Goal: Communication & Community: Answer question/provide support

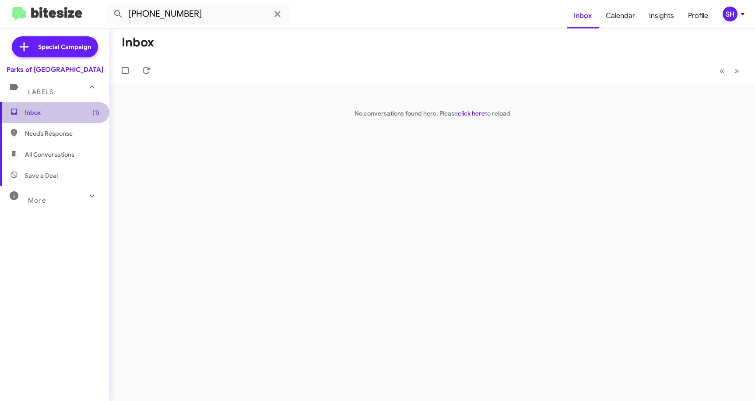
click at [63, 116] on span "Inbox (1)" at bounding box center [62, 112] width 74 height 9
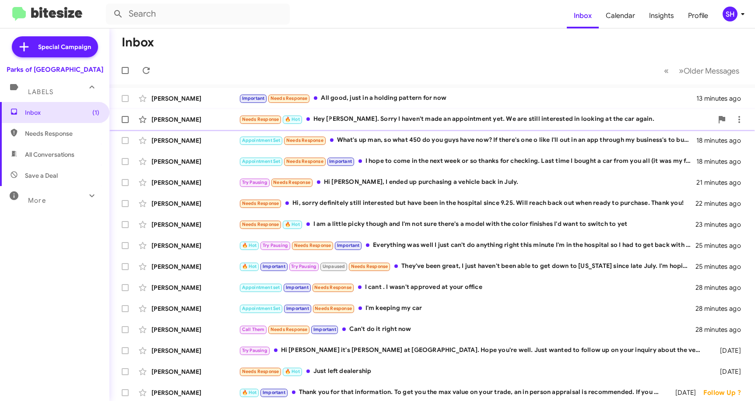
click at [409, 123] on div "Needs Response 🔥 Hot Hey [PERSON_NAME]. Sorry I haven't made an appointment yet…" at bounding box center [476, 119] width 474 height 10
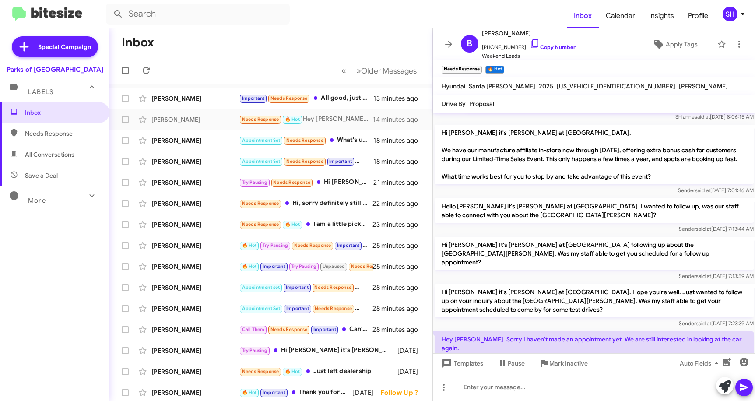
scroll to position [254, 0]
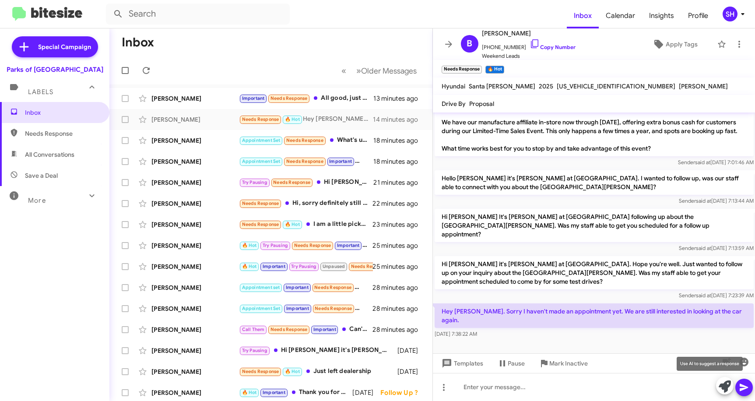
click at [724, 381] on icon at bounding box center [725, 386] width 12 height 12
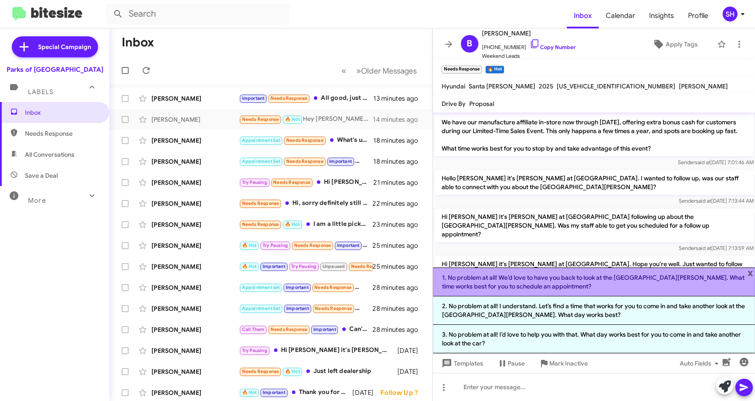
click at [474, 280] on li "1. No problem at all! We’d love to have you back to look at the [GEOGRAPHIC_DAT…" at bounding box center [594, 281] width 323 height 29
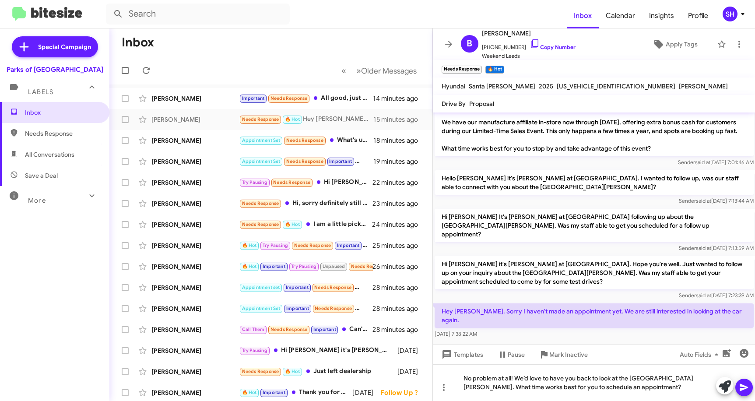
click at [742, 390] on icon at bounding box center [744, 387] width 8 height 7
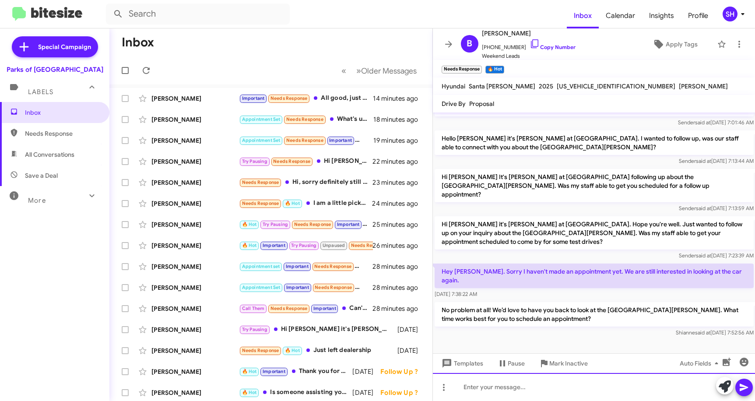
scroll to position [294, 0]
click at [451, 39] on icon at bounding box center [448, 44] width 11 height 11
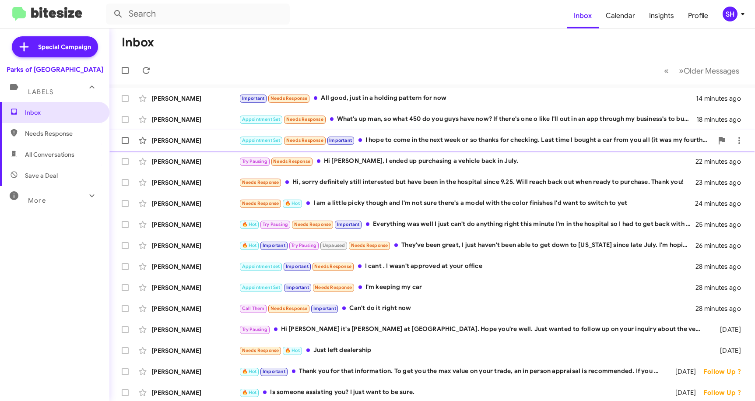
click at [435, 142] on div "Appointment Set Needs Response Important I hope to come in the next week or so …" at bounding box center [476, 140] width 474 height 10
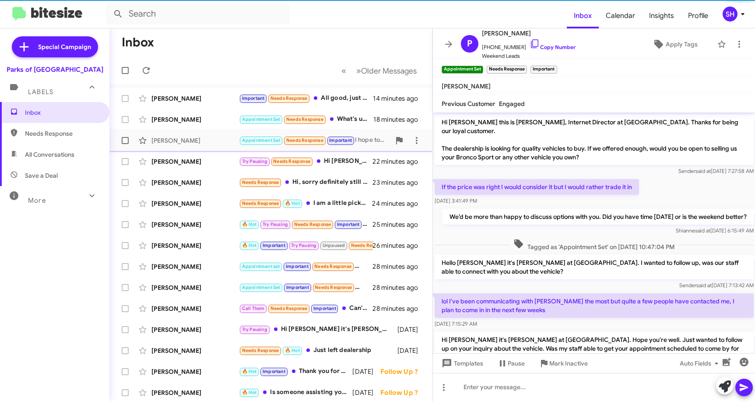
scroll to position [80, 0]
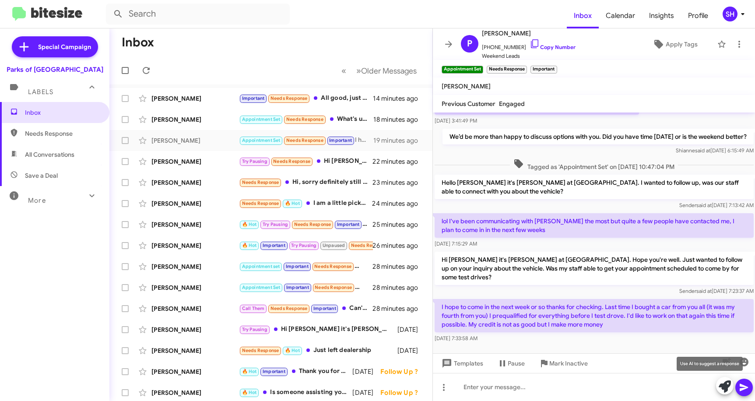
click at [722, 382] on icon at bounding box center [725, 386] width 12 height 12
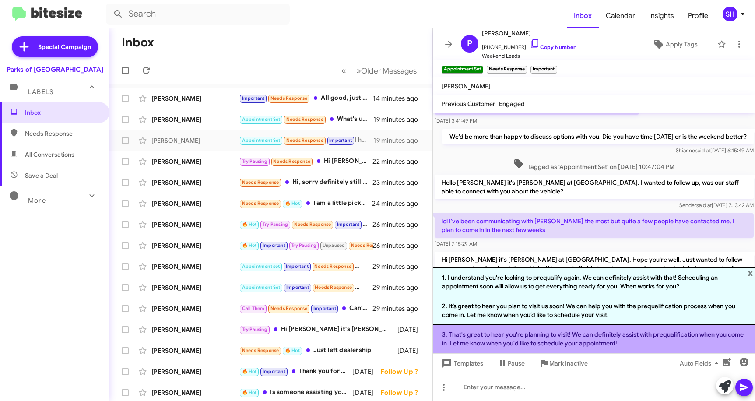
click at [474, 337] on li "3. That's great to hear you're planning to visit! We can definitely assist with…" at bounding box center [594, 339] width 323 height 28
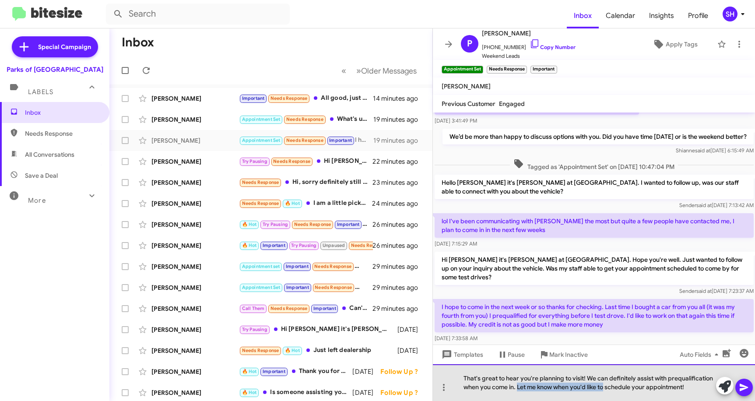
drag, startPoint x: 519, startPoint y: 387, endPoint x: 606, endPoint y: 390, distance: 87.6
click at [606, 390] on div "That's great to hear you're planning to visit! We can definitely assist with pr…" at bounding box center [594, 382] width 323 height 37
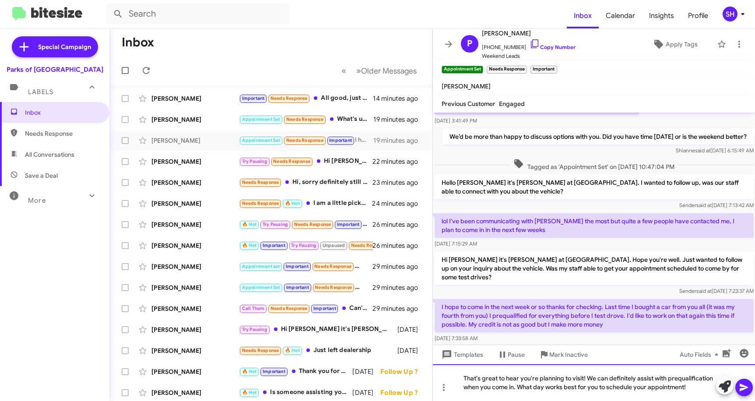
click at [699, 384] on div "That's great to hear you're planning to visit! We can definitely assist with pr…" at bounding box center [594, 382] width 323 height 37
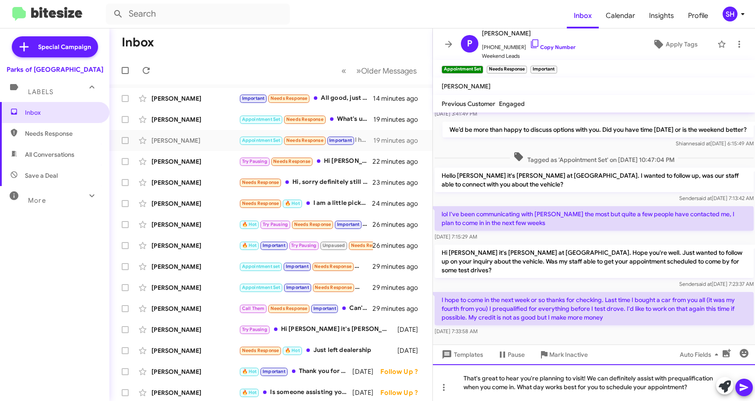
scroll to position [89, 0]
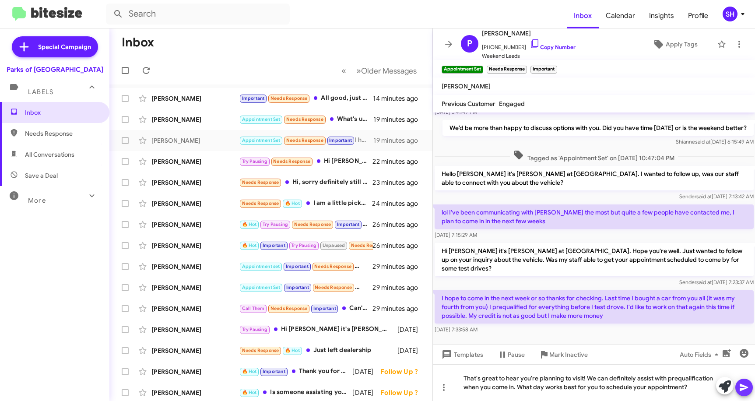
click at [749, 389] on icon at bounding box center [744, 387] width 11 height 11
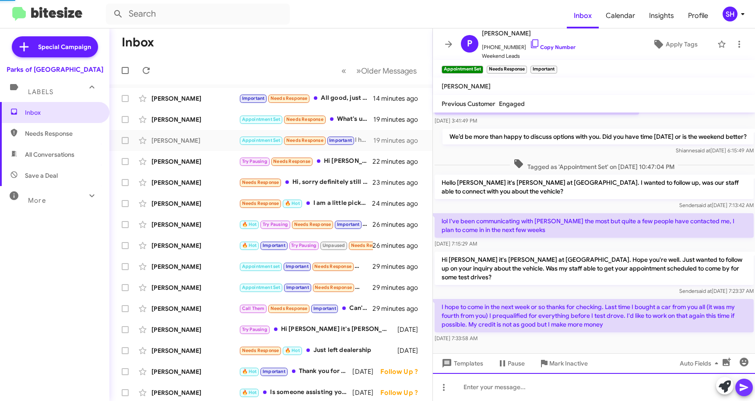
scroll to position [0, 0]
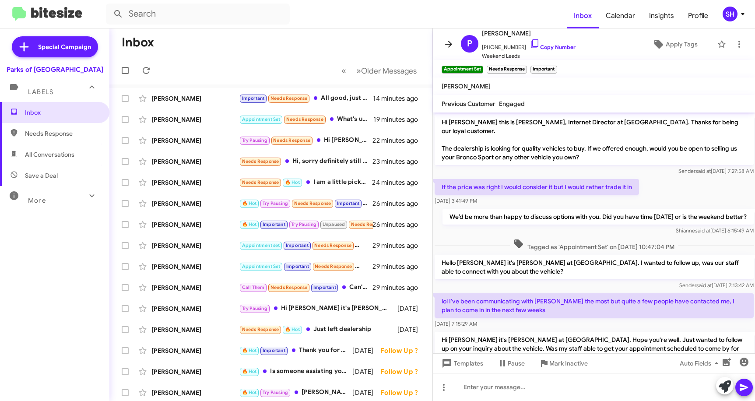
click at [449, 43] on icon at bounding box center [448, 44] width 7 height 7
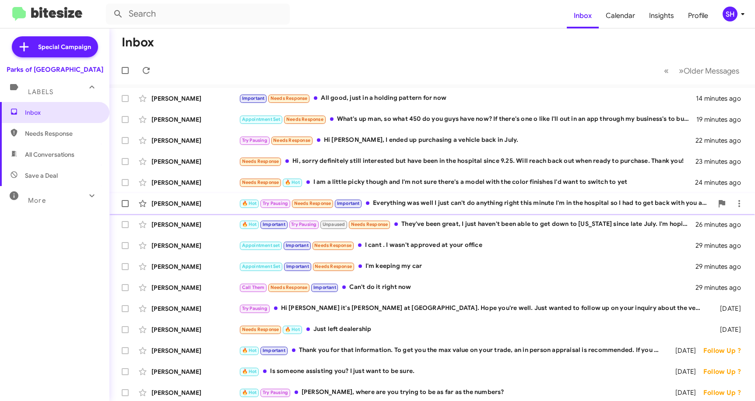
click at [414, 200] on div "🔥 Hot Try Pausing Needs Response Important Everything was well I just can't do …" at bounding box center [476, 203] width 474 height 10
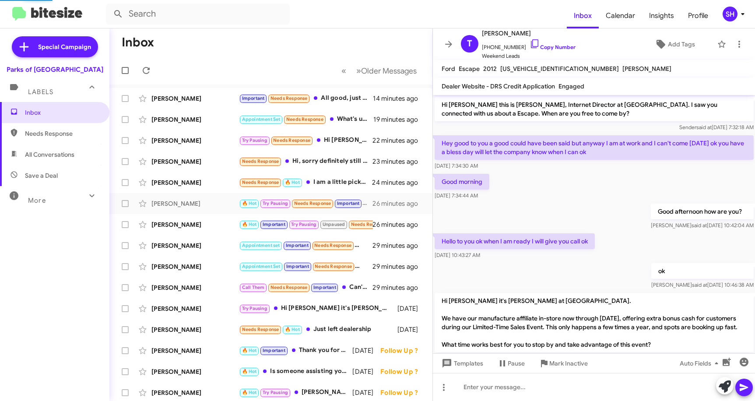
scroll to position [181, 0]
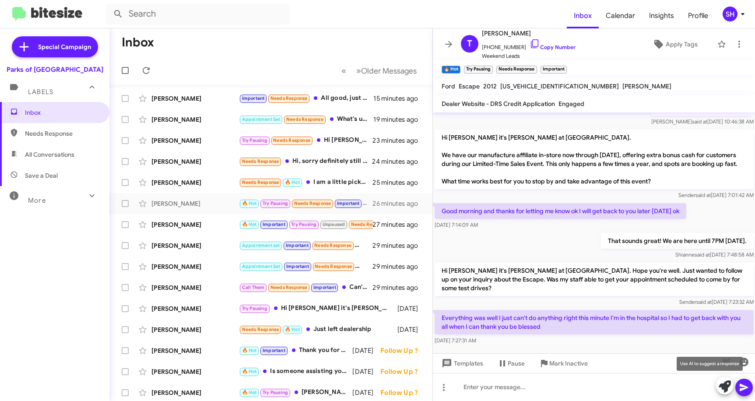
click at [720, 387] on icon at bounding box center [725, 386] width 12 height 12
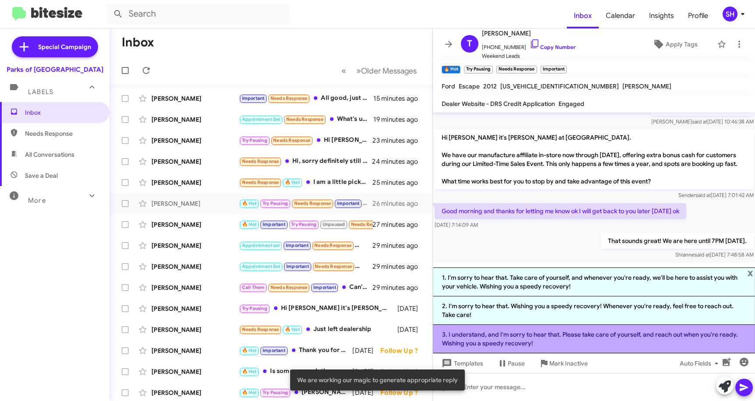
click at [589, 343] on li "3. I understand, and I'm sorry to hear that. Please take care of yourself, and …" at bounding box center [594, 339] width 323 height 28
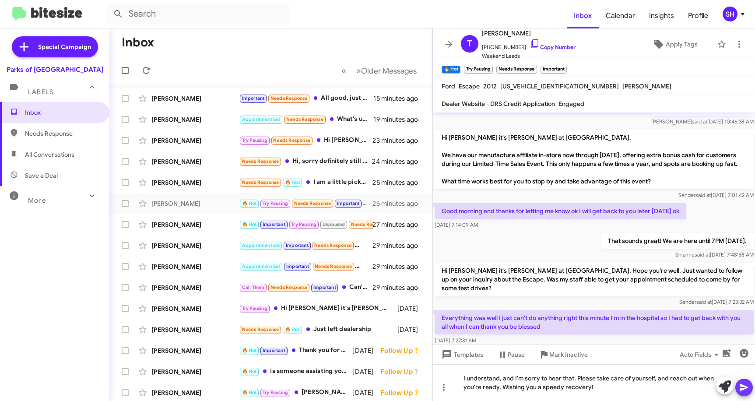
click at [744, 390] on icon at bounding box center [744, 387] width 11 height 11
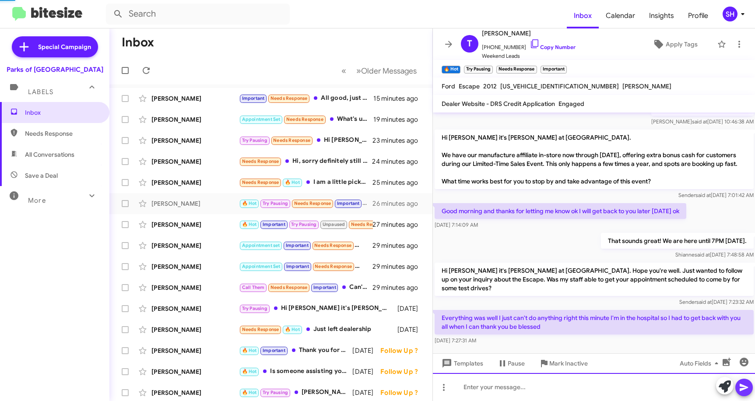
scroll to position [0, 0]
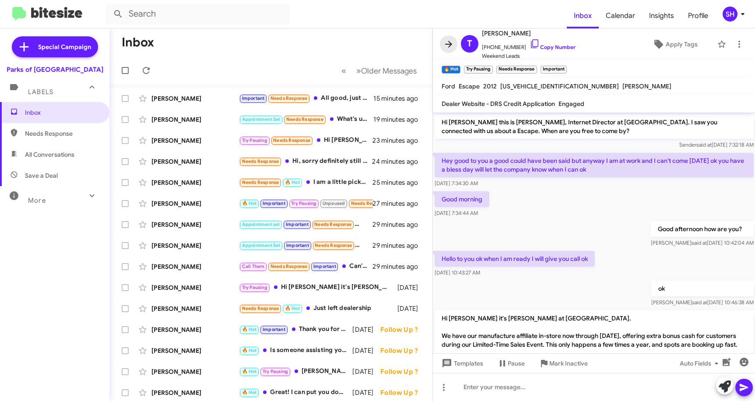
click at [445, 42] on icon at bounding box center [448, 44] width 11 height 11
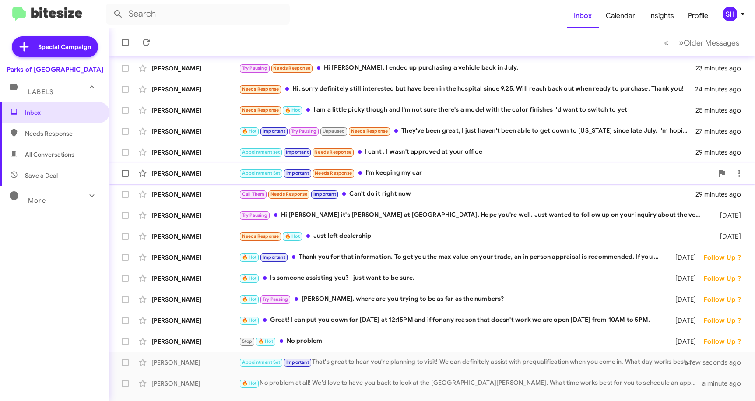
scroll to position [88, 0]
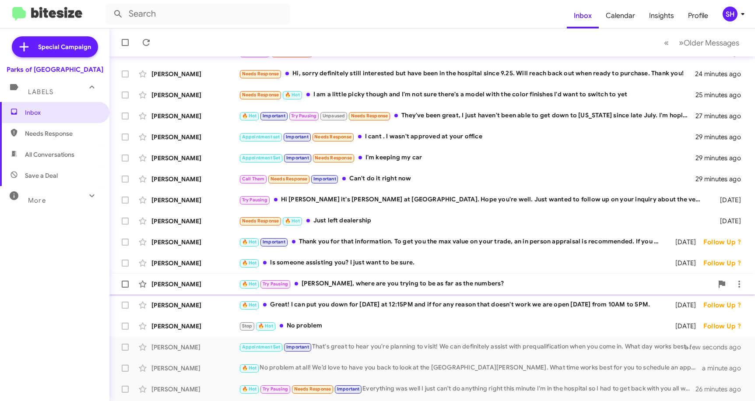
click at [461, 280] on div "🔥 Hot Try Pausing [PERSON_NAME], where are you trying to be as far as the numbe…" at bounding box center [476, 284] width 474 height 10
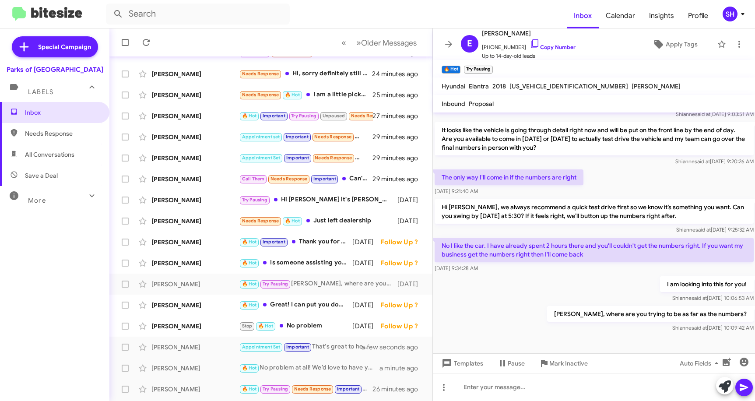
scroll to position [91, 0]
click at [444, 45] on icon at bounding box center [448, 44] width 11 height 11
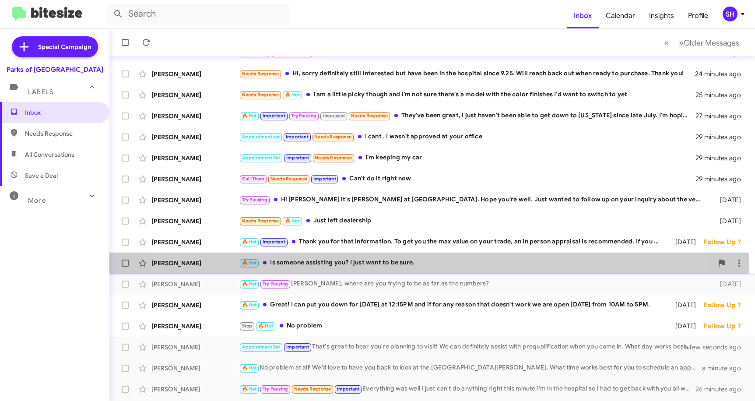
click at [394, 265] on div "🔥 Hot Is someone assisting you? I just want to be sure." at bounding box center [476, 263] width 474 height 10
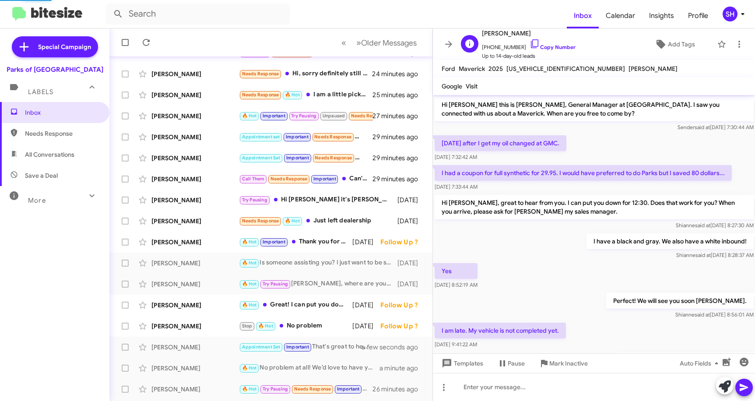
scroll to position [140, 0]
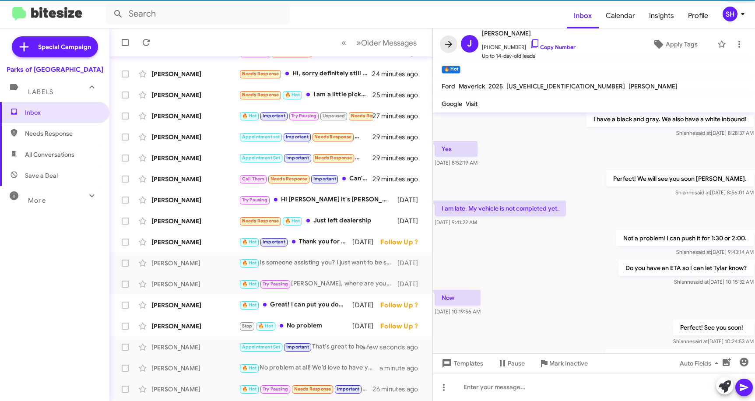
click at [447, 44] on icon at bounding box center [448, 44] width 7 height 7
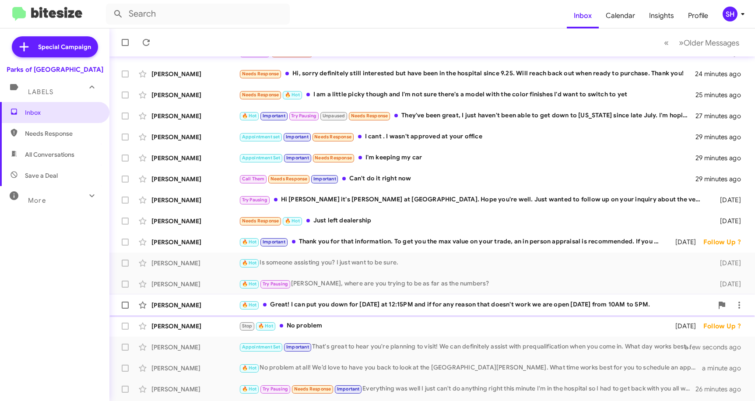
click at [340, 307] on div "🔥 Hot Great! I can put you down for [DATE] at 12:15PM and if for any reason tha…" at bounding box center [476, 305] width 474 height 10
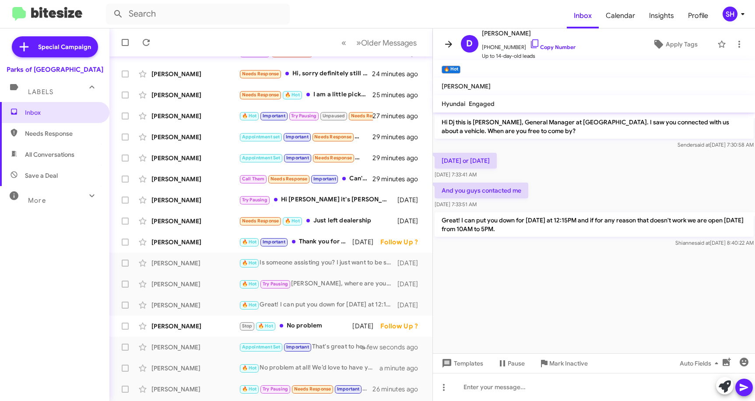
click at [449, 44] on icon at bounding box center [448, 44] width 7 height 7
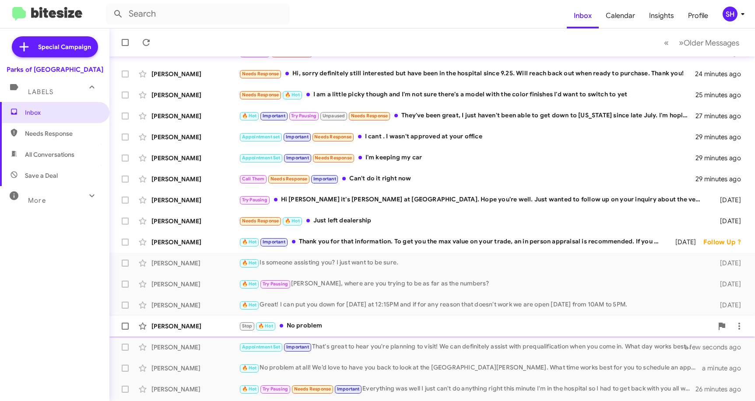
click at [332, 331] on div "Stop 🔥 Hot No problem" at bounding box center [476, 326] width 474 height 10
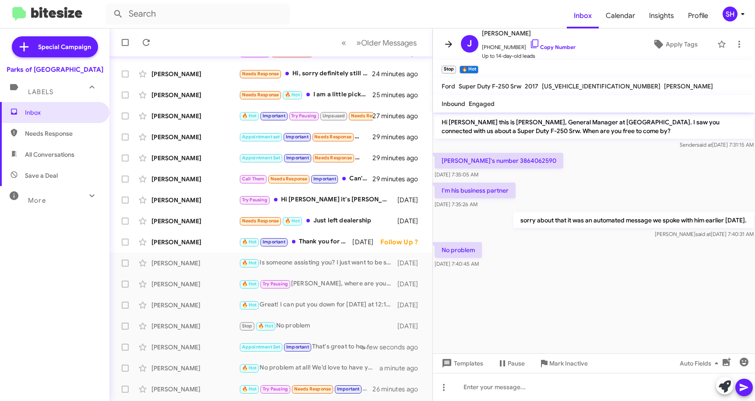
click at [444, 48] on icon at bounding box center [448, 44] width 11 height 11
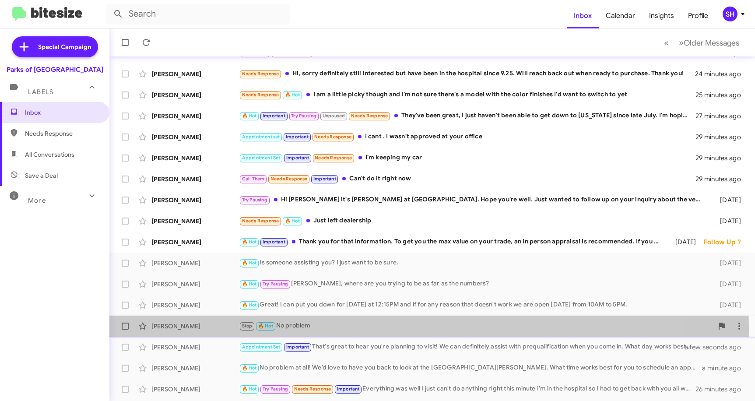
click at [326, 329] on div "Stop 🔥 Hot No problem" at bounding box center [476, 326] width 474 height 10
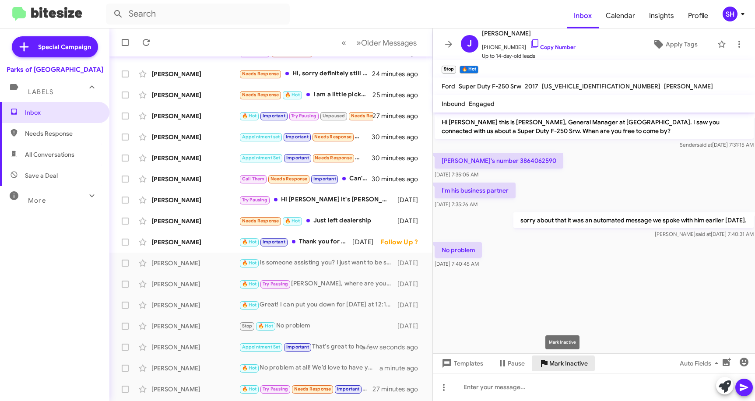
click at [561, 364] on span "Mark Inactive" at bounding box center [568, 363] width 39 height 16
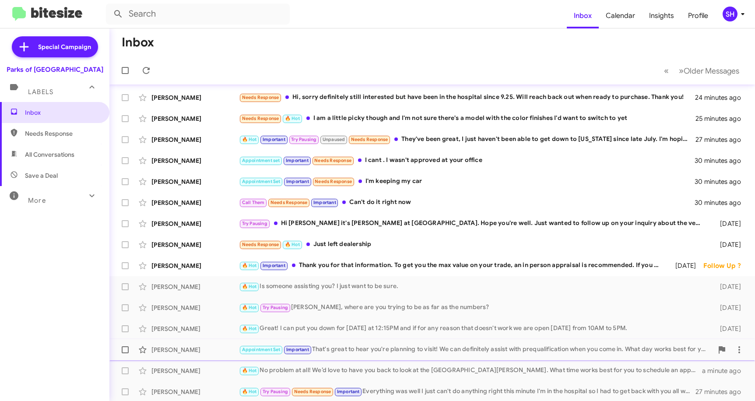
scroll to position [42, 0]
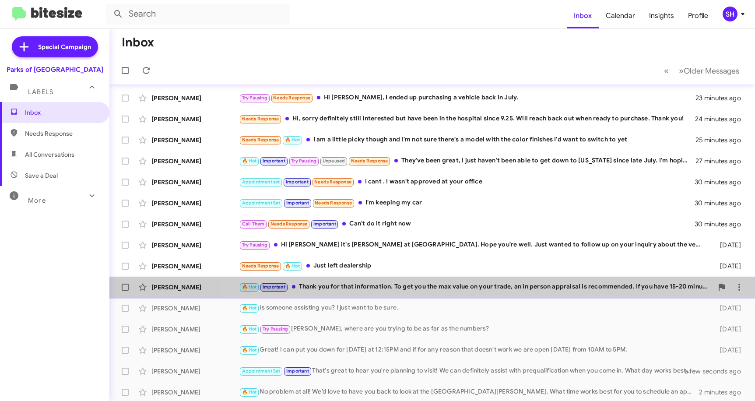
click at [451, 289] on div "🔥 Hot Important Thank you for that information. To get you the max value on you…" at bounding box center [476, 287] width 474 height 10
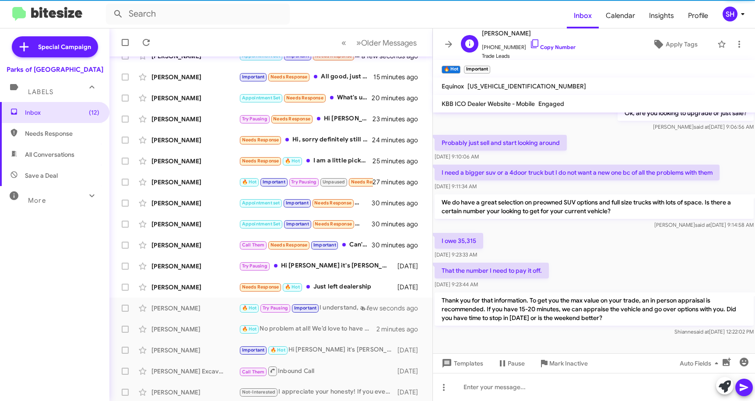
scroll to position [63, 0]
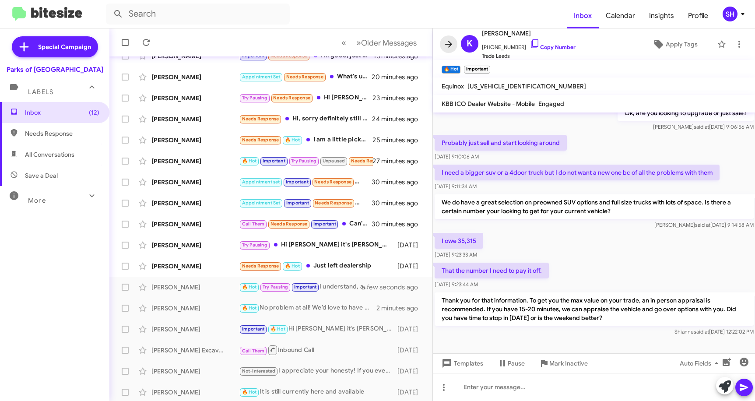
click at [449, 40] on icon at bounding box center [448, 44] width 11 height 11
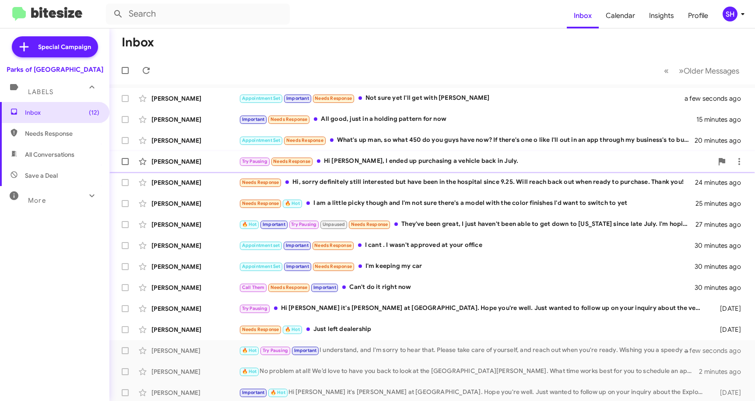
click at [434, 158] on div "Try Pausing Needs Response Hi [PERSON_NAME], I ended up purchasing a vehicle ba…" at bounding box center [476, 161] width 474 height 10
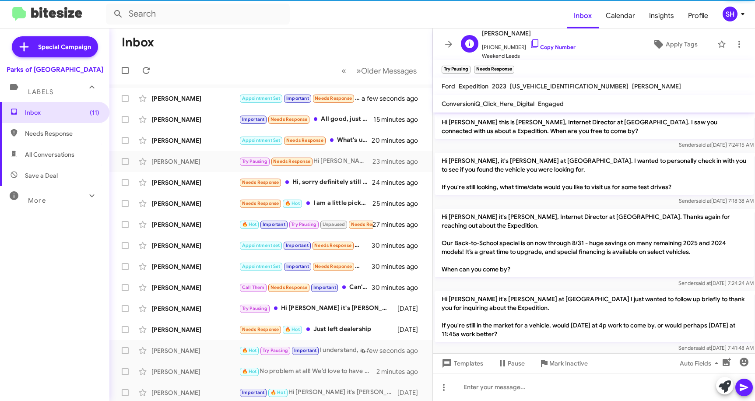
scroll to position [542, 0]
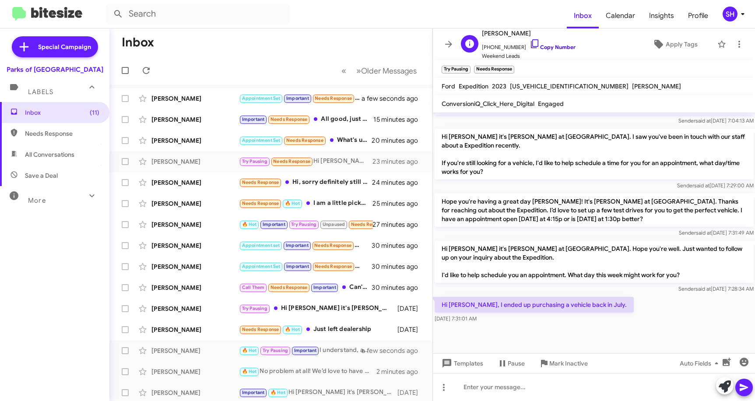
click at [529, 44] on icon at bounding box center [534, 44] width 11 height 11
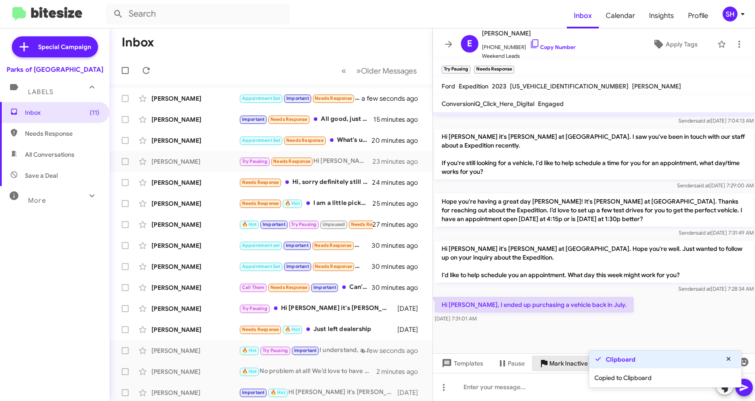
click at [564, 360] on span "Mark Inactive" at bounding box center [568, 363] width 39 height 16
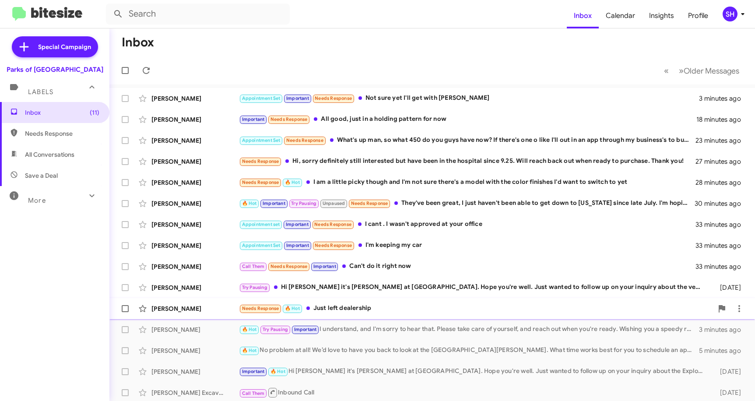
click at [343, 312] on div "Needs Response 🔥 Hot Just left dealership" at bounding box center [476, 308] width 474 height 10
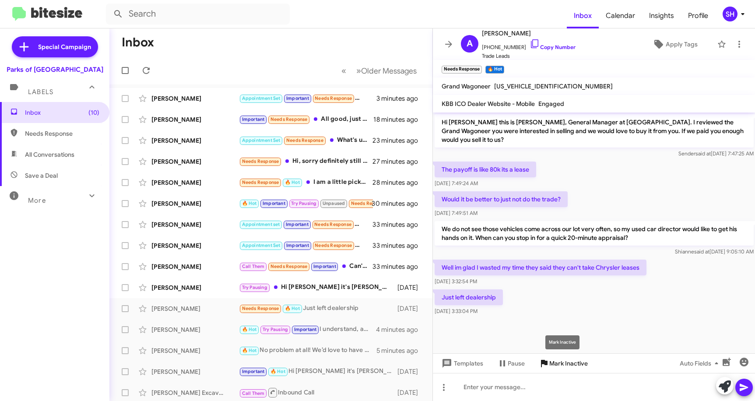
click at [564, 360] on span "Mark Inactive" at bounding box center [568, 363] width 39 height 16
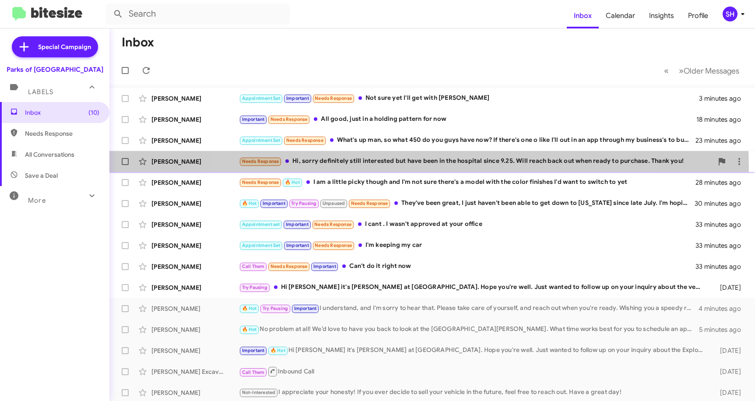
click at [424, 165] on div "Needs Response Hi, sorry definitely still interested but have been in the hospi…" at bounding box center [476, 161] width 474 height 10
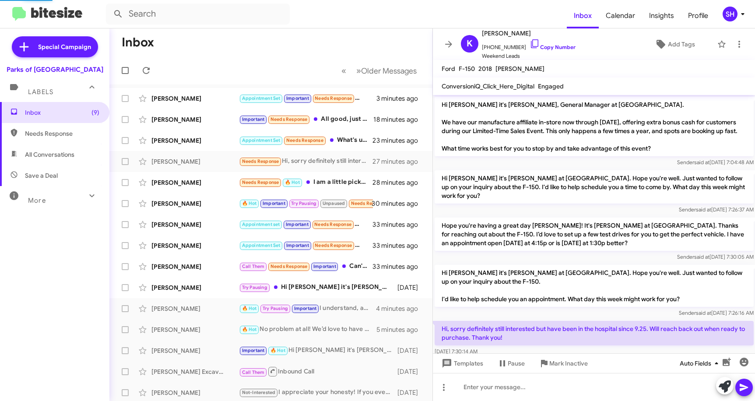
scroll to position [15, 0]
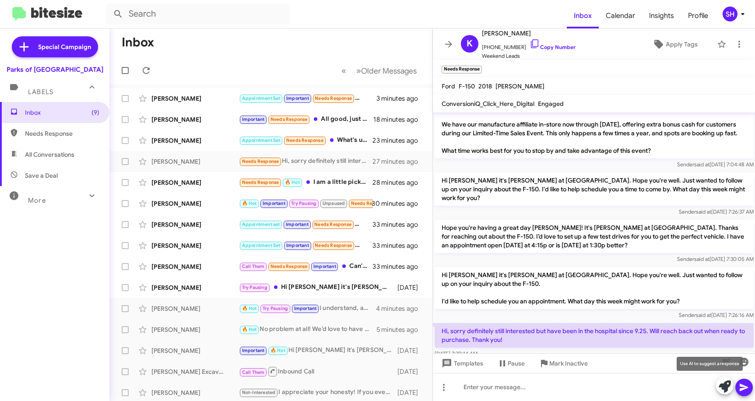
click at [723, 385] on icon at bounding box center [725, 386] width 12 height 12
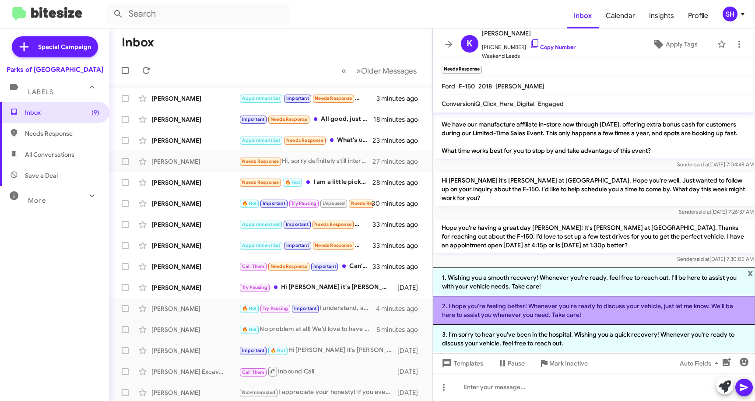
drag, startPoint x: 583, startPoint y: 346, endPoint x: 591, endPoint y: 309, distance: 37.1
click at [591, 309] on ol "1. Wishing you a smooth recovery! Whenever you're ready, feel free to reach out…" at bounding box center [594, 310] width 323 height 86
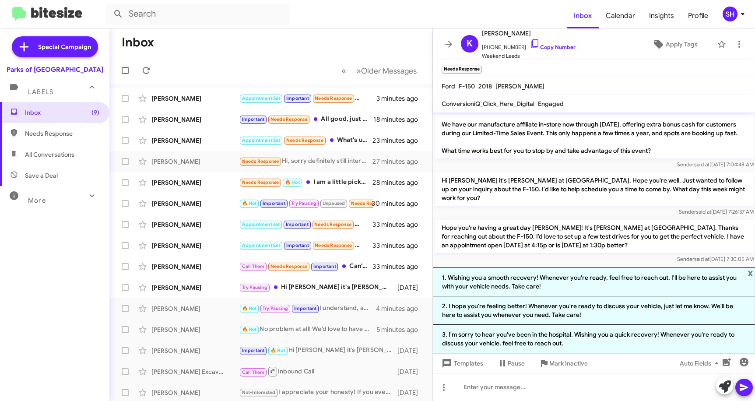
drag, startPoint x: 591, startPoint y: 309, endPoint x: 563, endPoint y: 307, distance: 28.1
click at [563, 307] on li "2. I hope you're feeling better! Whenever you're ready to discuss your vehicle,…" at bounding box center [594, 310] width 323 height 28
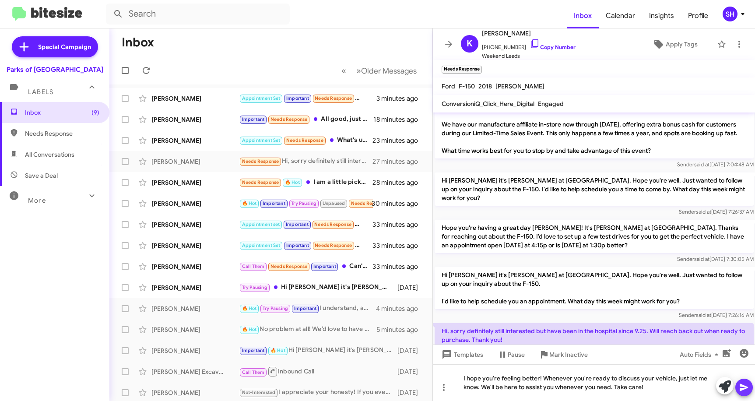
click at [742, 390] on icon at bounding box center [744, 387] width 11 height 11
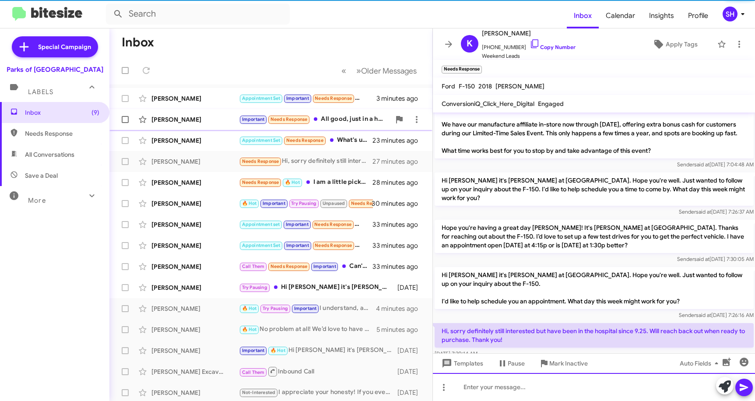
scroll to position [74, 0]
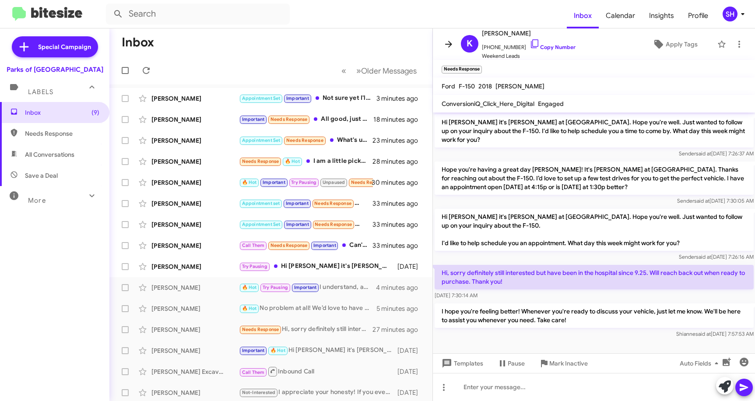
click at [450, 41] on icon at bounding box center [448, 44] width 11 height 11
